Goal: Check status: Check status

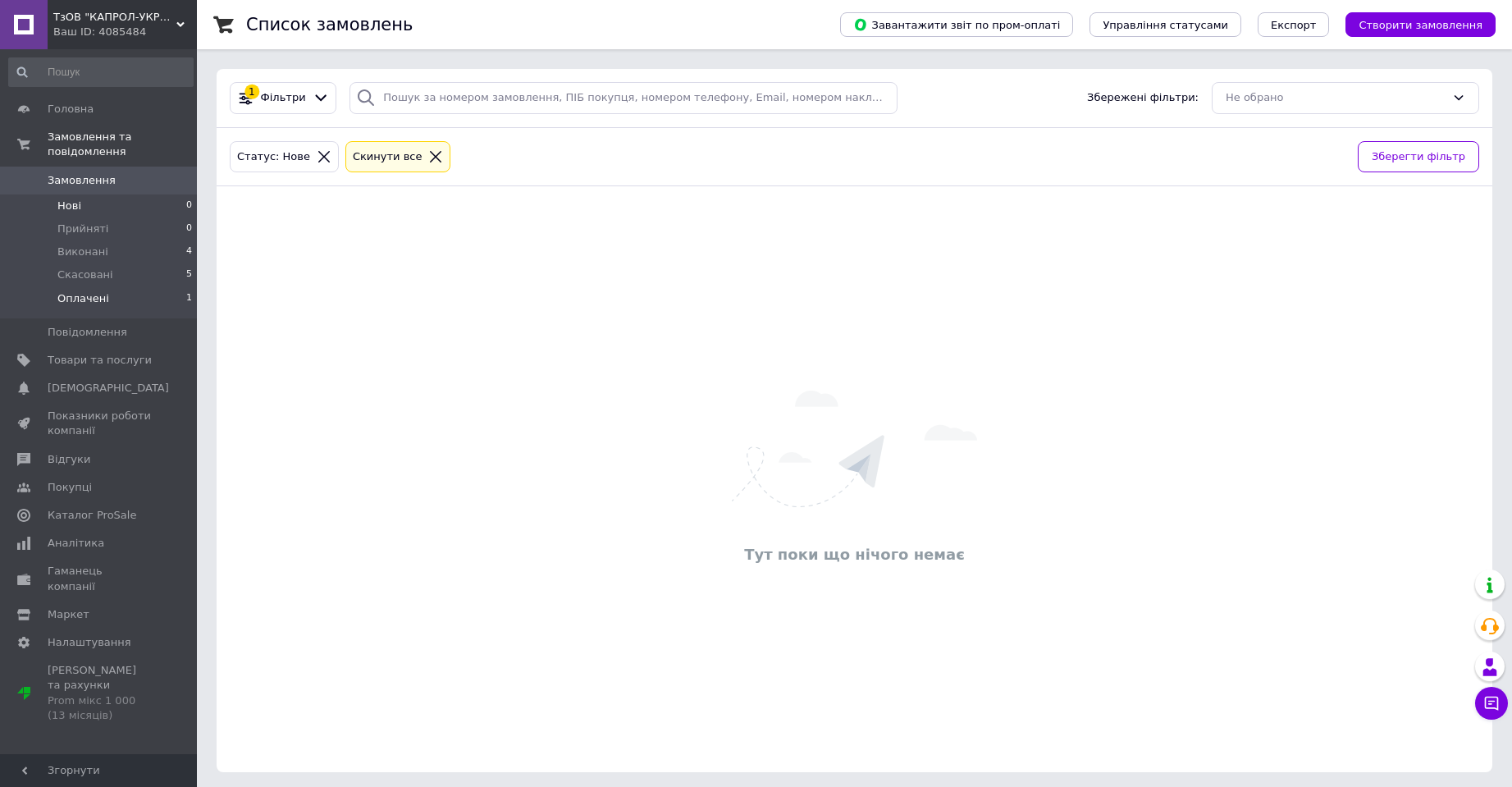
click at [76, 291] on span "Оплачені" at bounding box center [83, 298] width 51 height 14
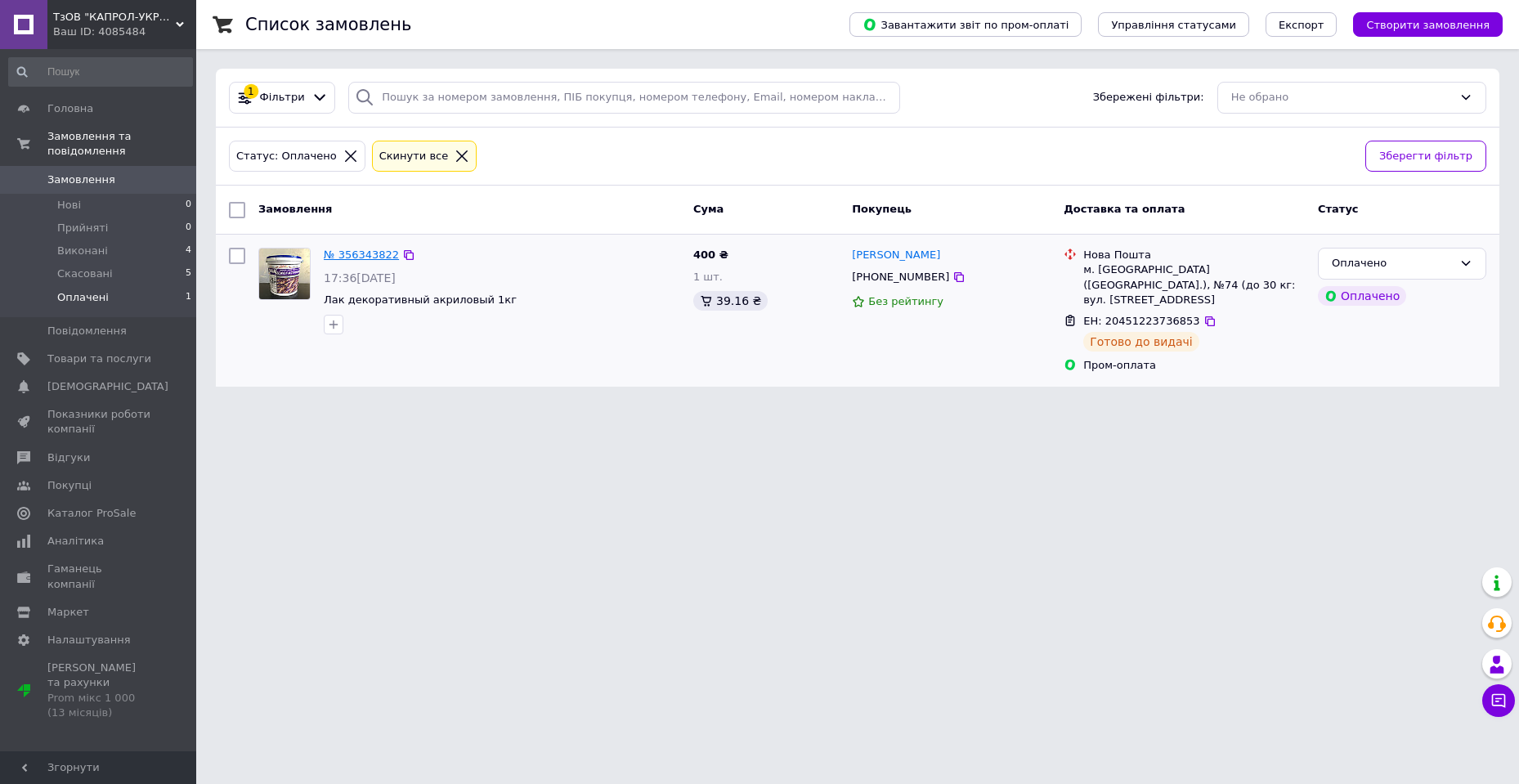
click at [332, 253] on link "№ 356343822" at bounding box center [361, 255] width 75 height 13
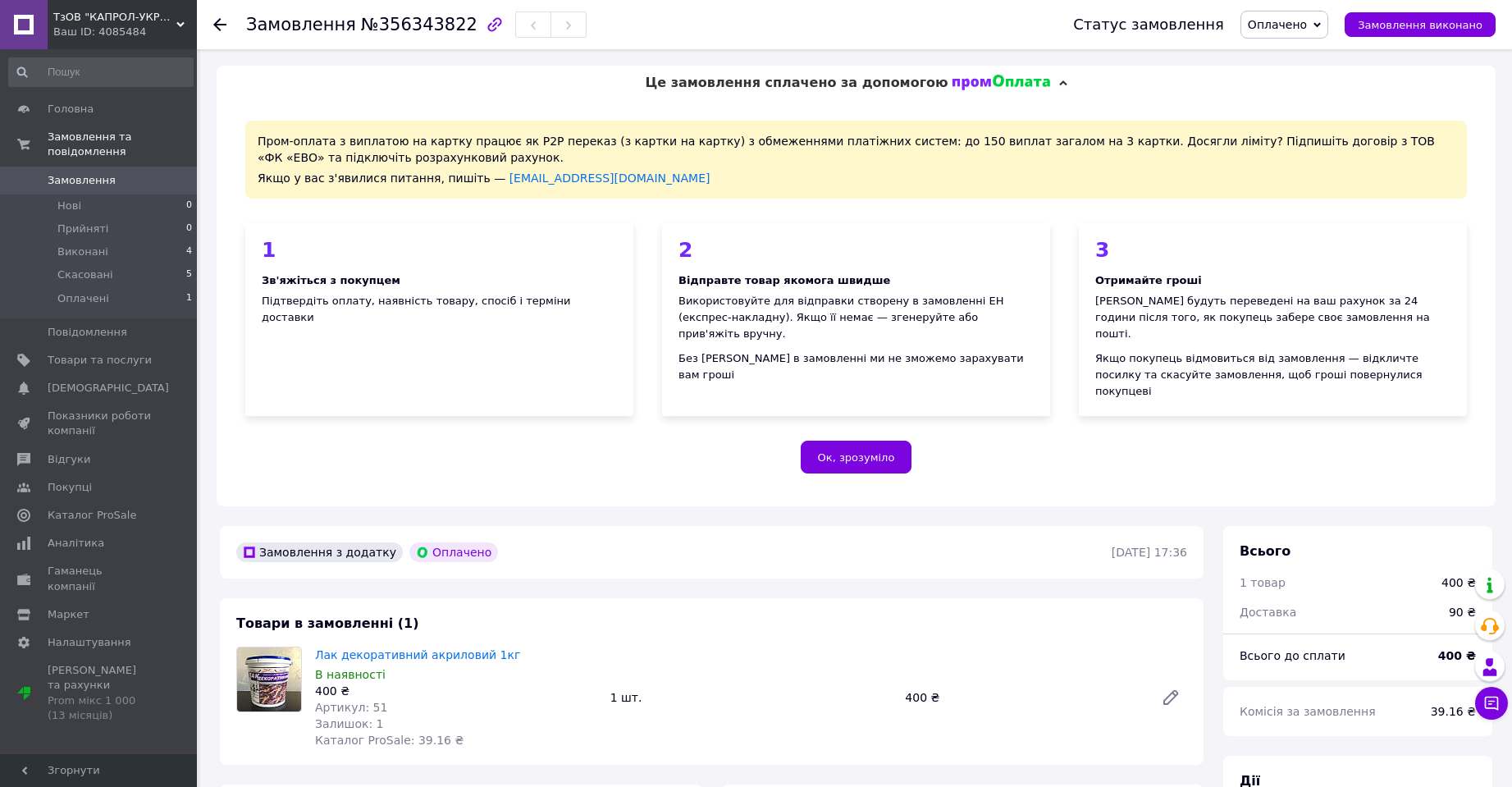
click at [380, 32] on span "№356343822" at bounding box center [418, 24] width 116 height 20
click at [213, 30] on div "Замовлення №356343822 Статус замовлення Оплачено Прийнято Виконано Скасовано За…" at bounding box center [854, 24] width 1315 height 50
click at [213, 22] on div "Замовлення №356343822 Статус замовлення Оплачено Прийнято Виконано Скасовано За…" at bounding box center [854, 24] width 1315 height 50
click at [221, 23] on use at bounding box center [220, 24] width 14 height 14
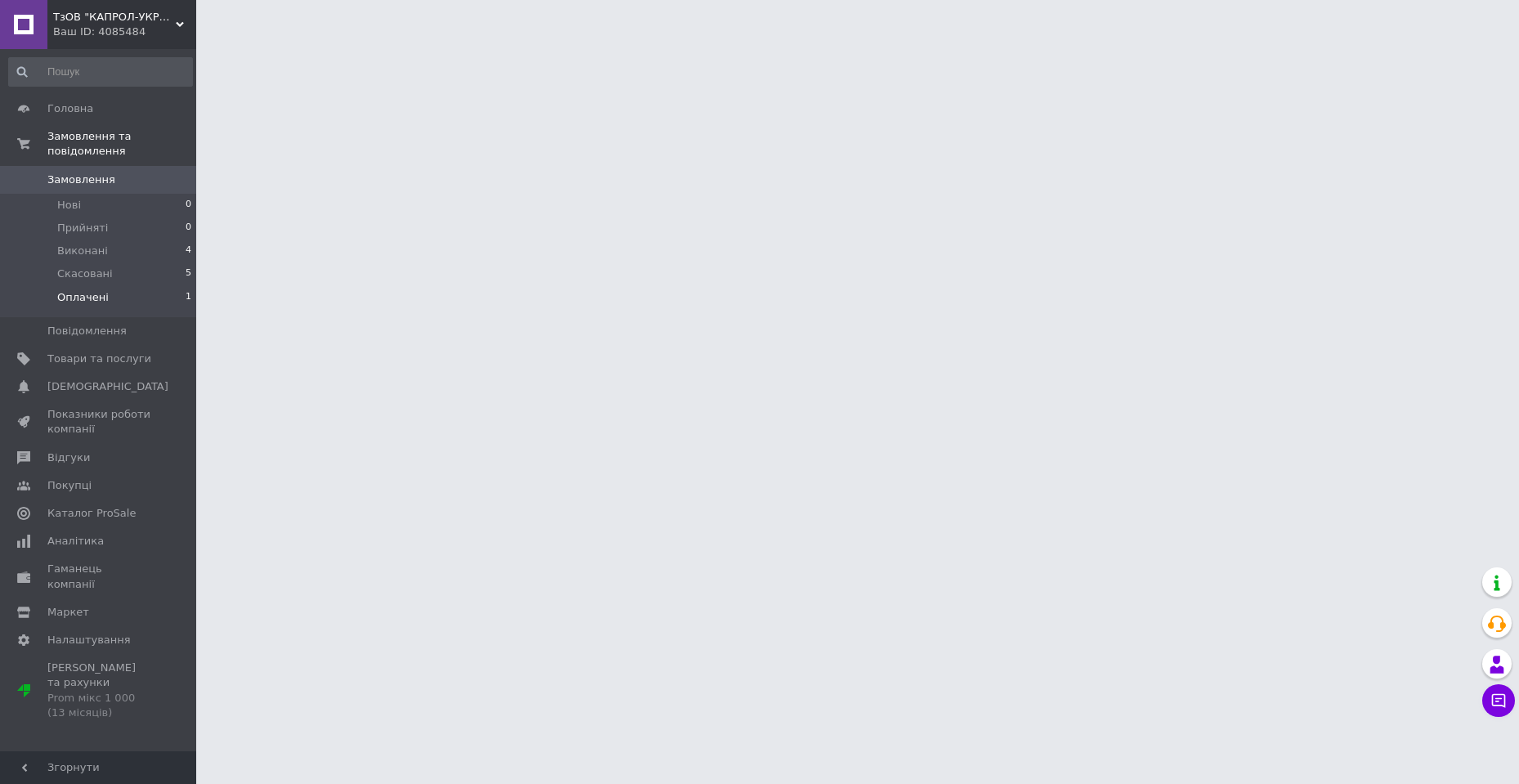
click at [80, 290] on span "Оплачені" at bounding box center [83, 297] width 51 height 14
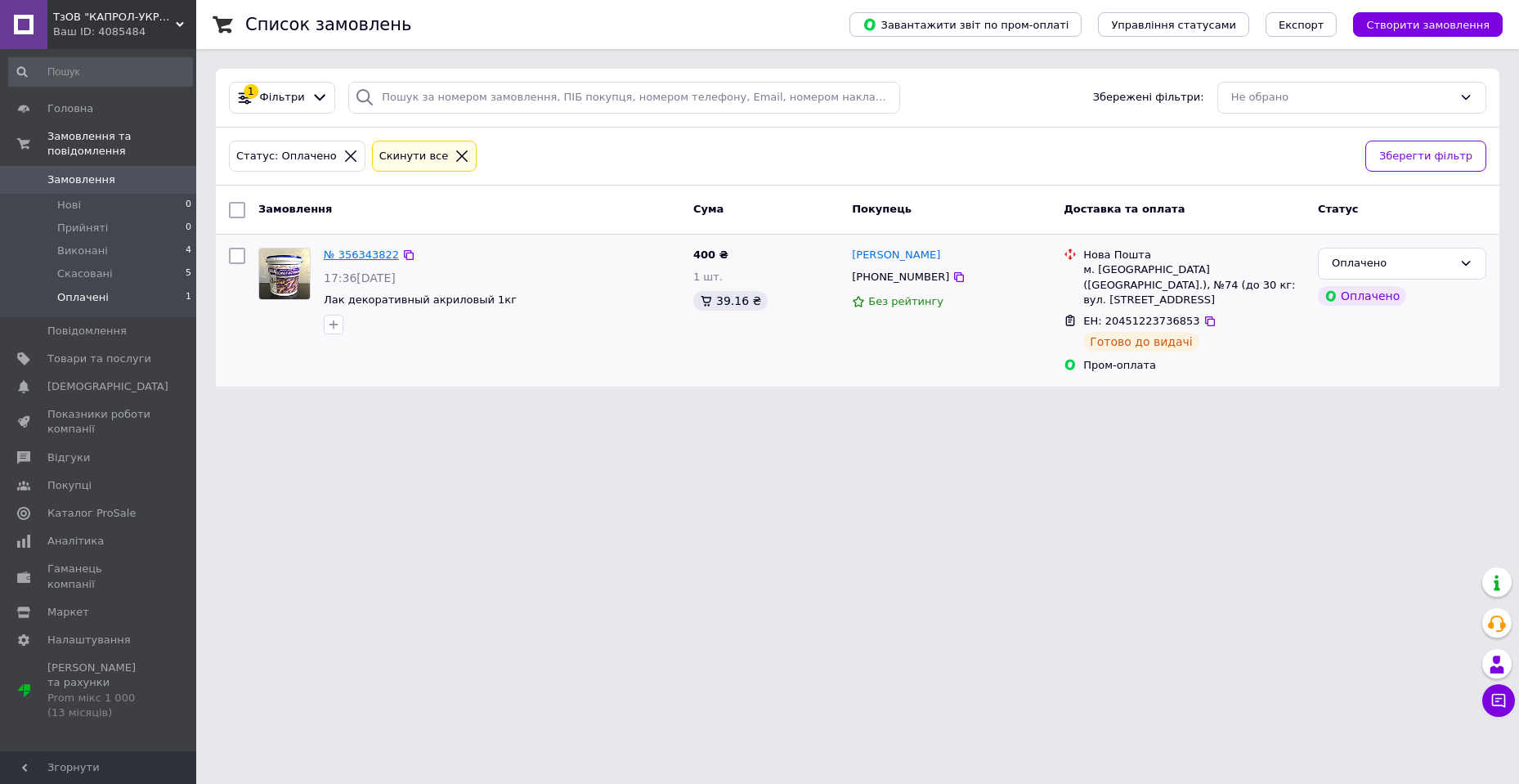
click at [335, 250] on link "№ 356343822" at bounding box center [361, 255] width 75 height 13
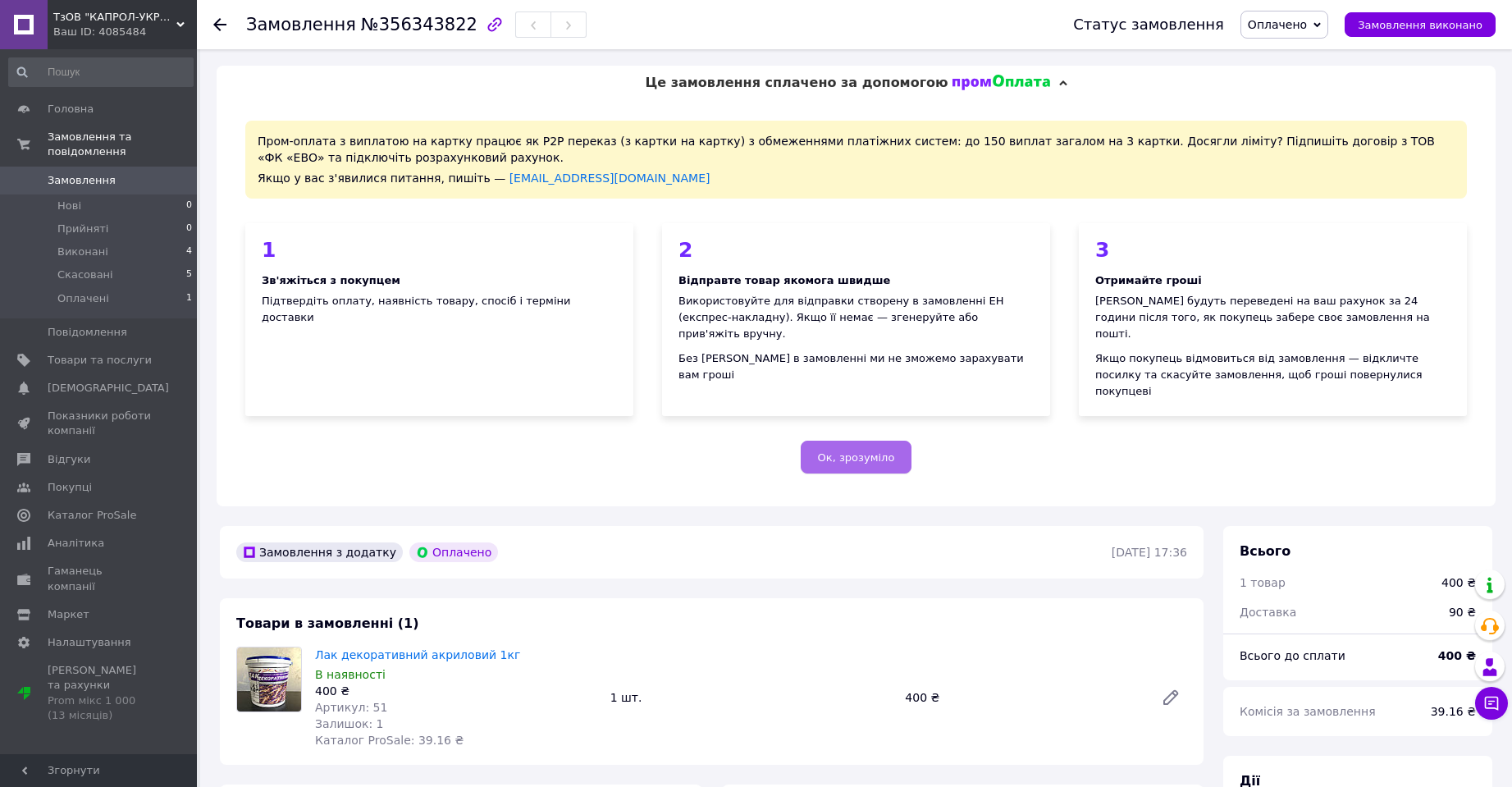
click at [841, 452] on span "Ок, зрозуміло" at bounding box center [857, 458] width 78 height 13
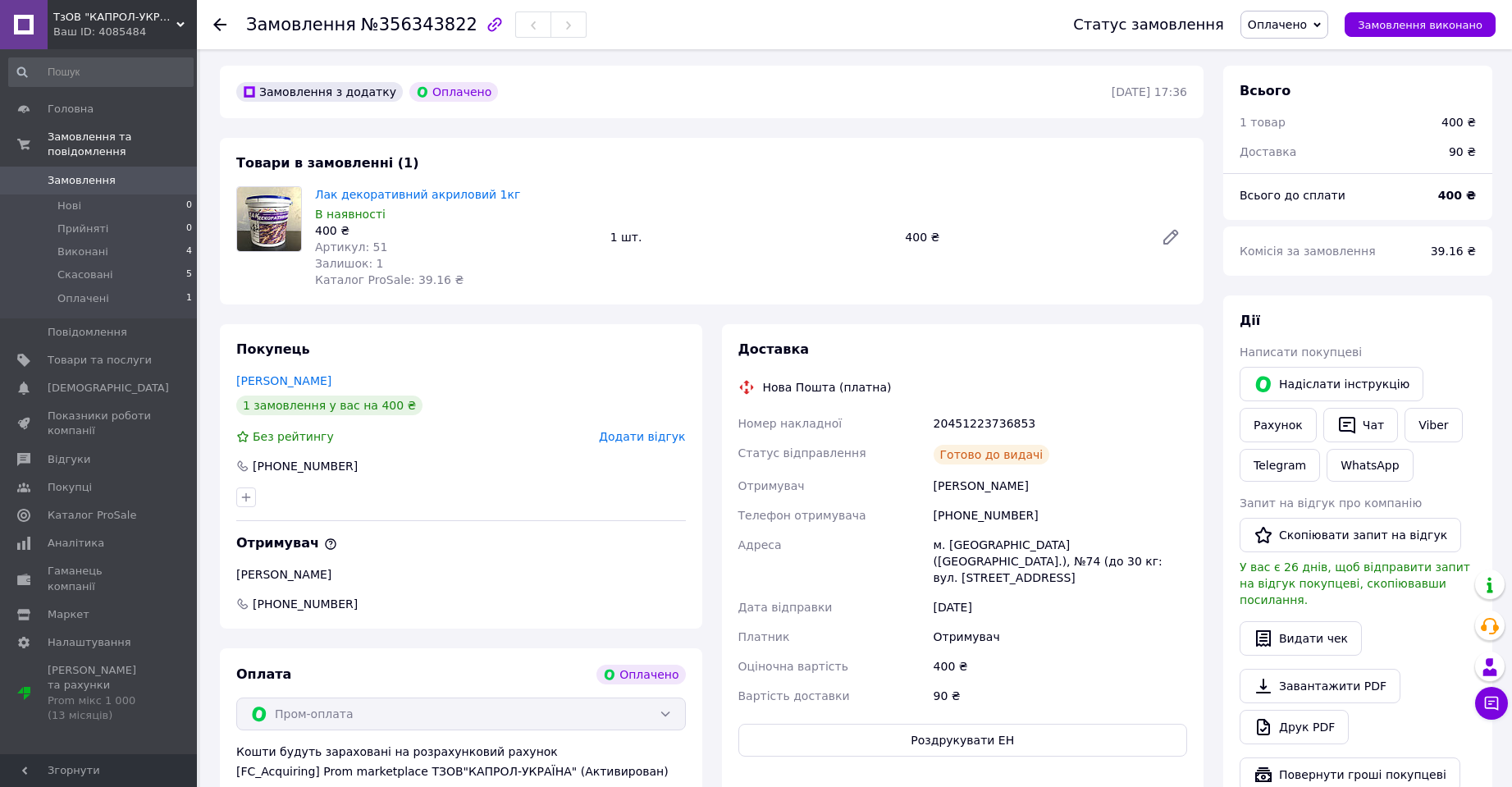
scroll to position [82, 0]
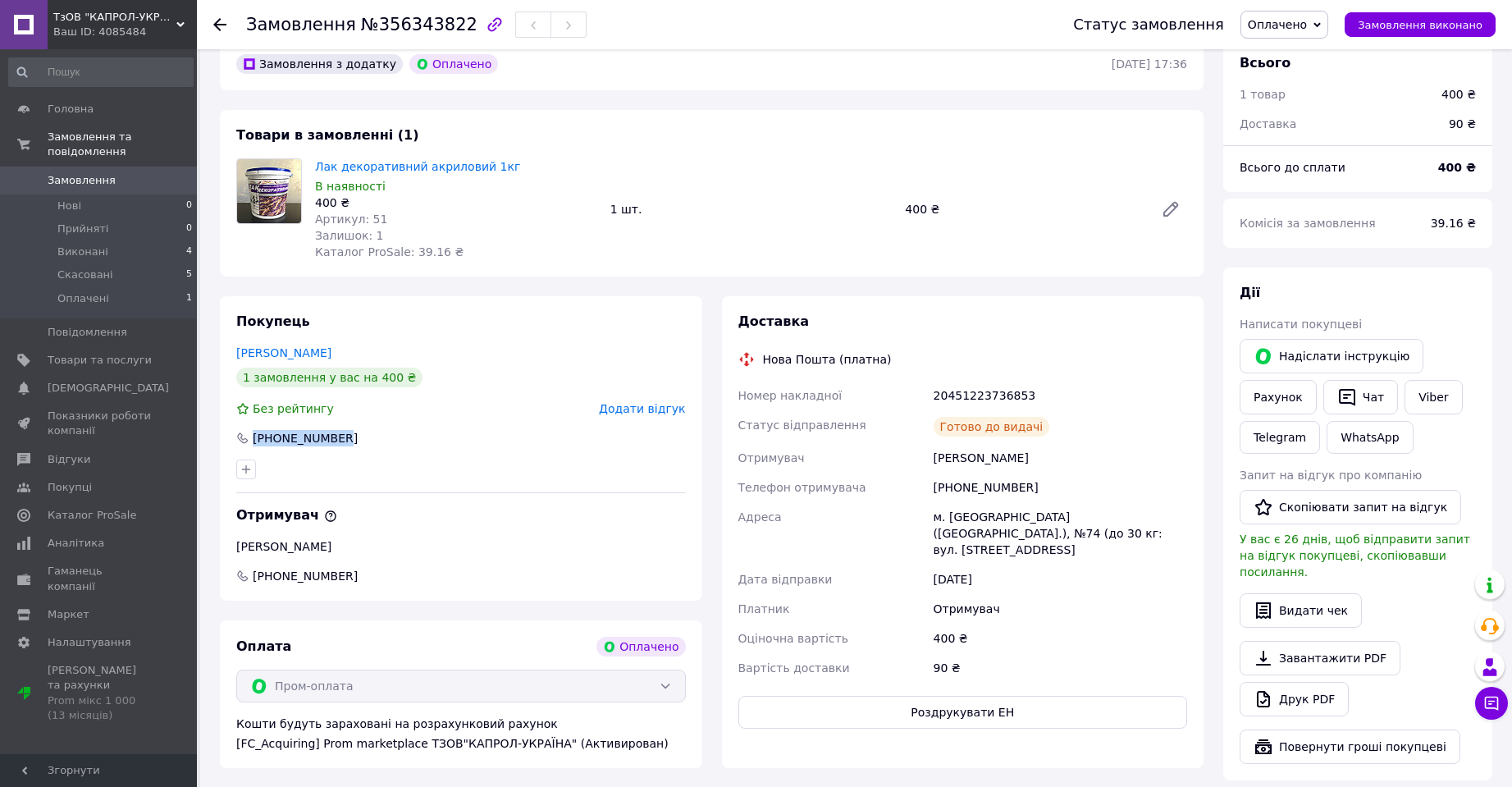
drag, startPoint x: 349, startPoint y: 434, endPoint x: 243, endPoint y: 424, distance: 106.5
click at [243, 424] on div "Покупець Сеньків Ліліана 1 замовлення у вас на 400 ₴ Без рейтингу Додати відгук…" at bounding box center [461, 449] width 482 height 305
copy div "[PHONE_NUMBER]"
drag, startPoint x: 797, startPoint y: 270, endPoint x: 708, endPoint y: 271, distance: 89.0
click at [708, 271] on div "Товари в замовленні (1) Лак декоративний акриловий 1кг В наявності 400 ₴ Артику…" at bounding box center [711, 193] width 984 height 167
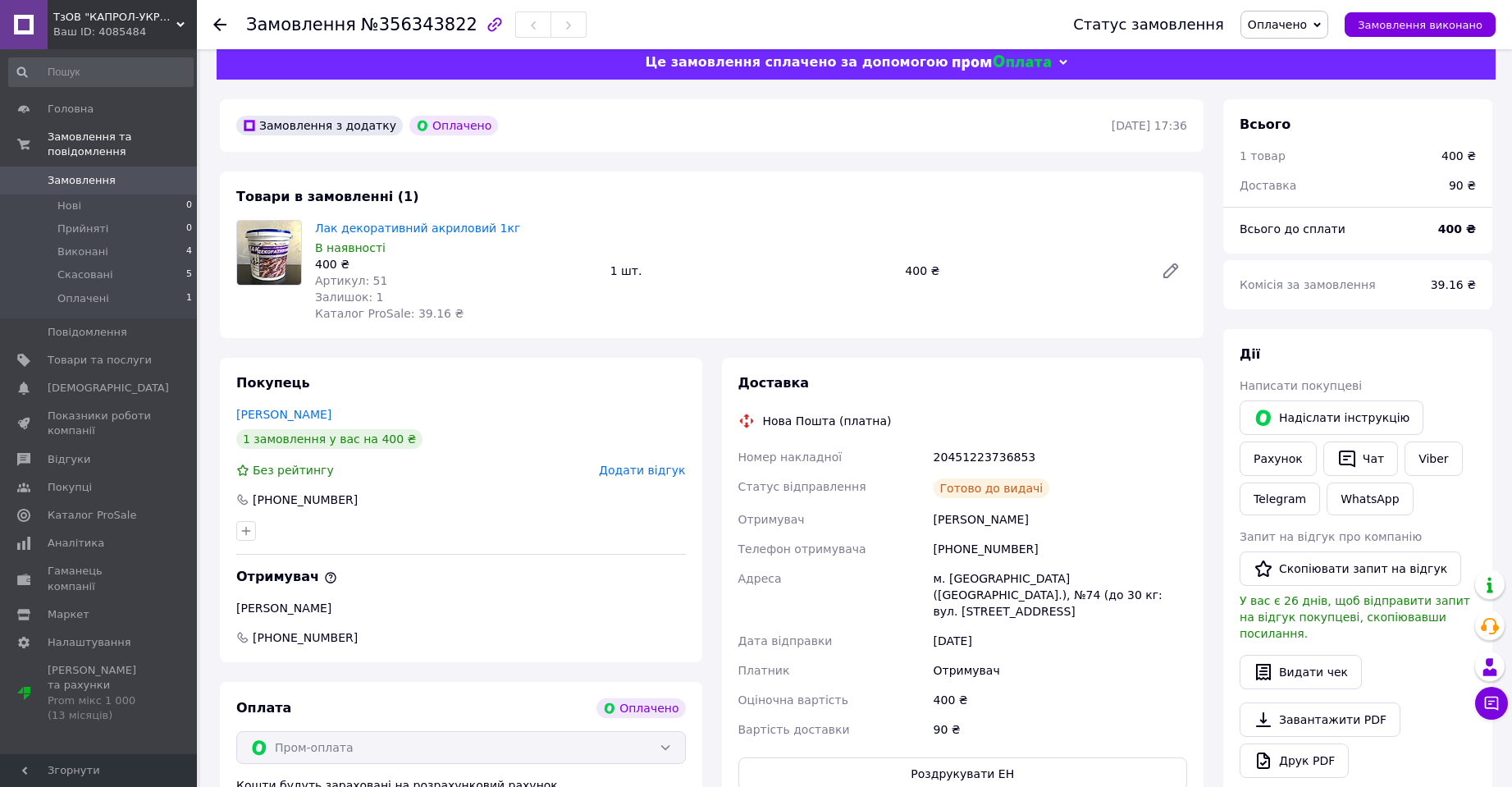
scroll to position [0, 0]
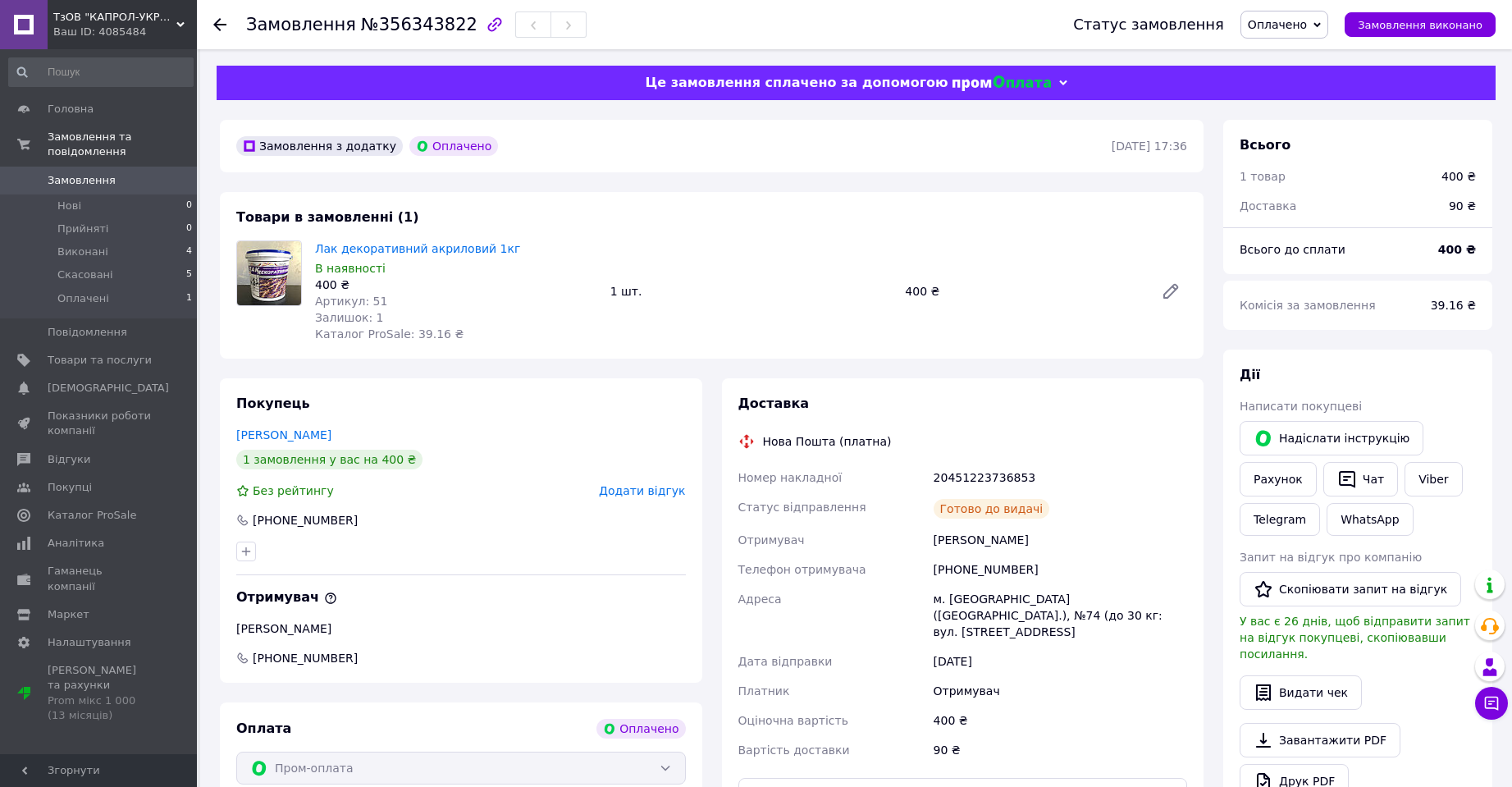
click at [501, 456] on div "1 замовлення у вас на 400 ₴" at bounding box center [461, 460] width 450 height 20
click at [78, 291] on span "Оплачені" at bounding box center [83, 298] width 51 height 14
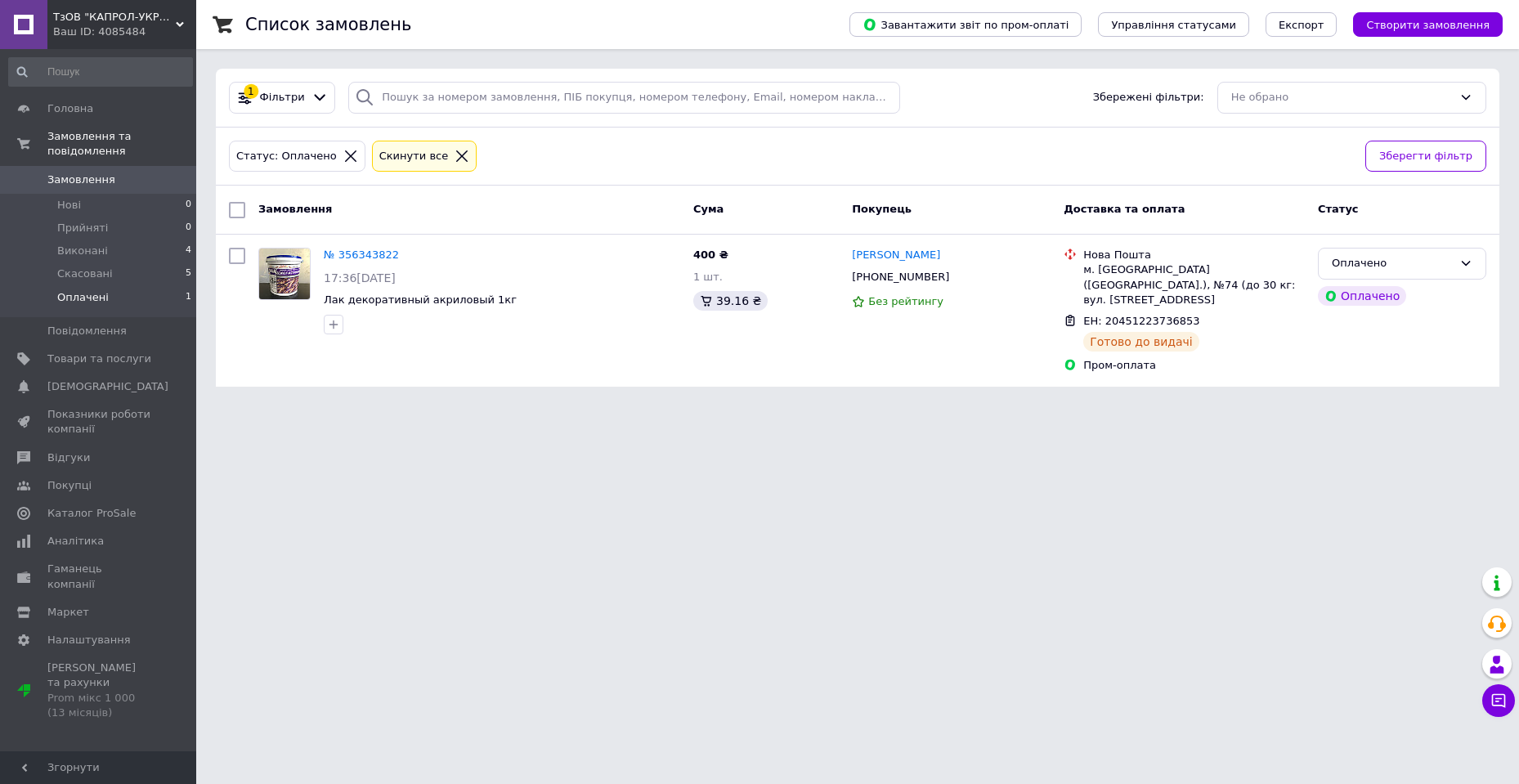
click at [547, 212] on div "Замовлення" at bounding box center [469, 210] width 435 height 30
